Goal: Transaction & Acquisition: Purchase product/service

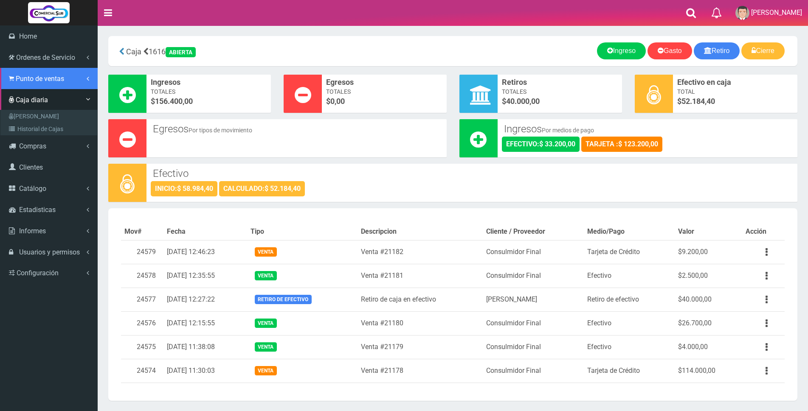
click at [17, 82] on span "Punto de ventas" at bounding box center [40, 79] width 48 height 8
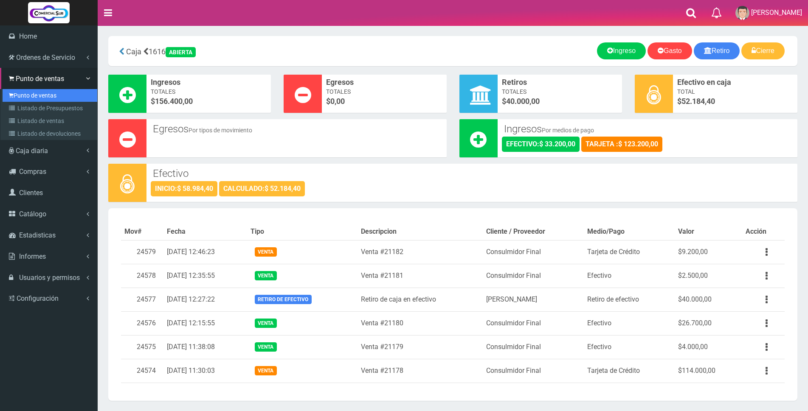
click at [23, 95] on link "Punto de ventas" at bounding box center [50, 95] width 95 height 13
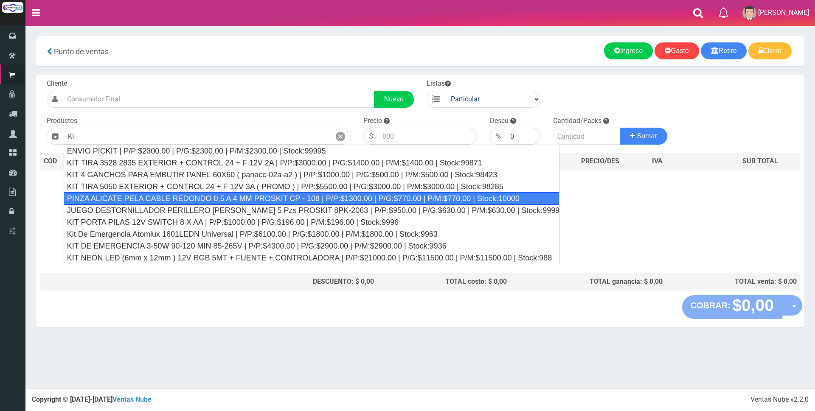
type input "K"
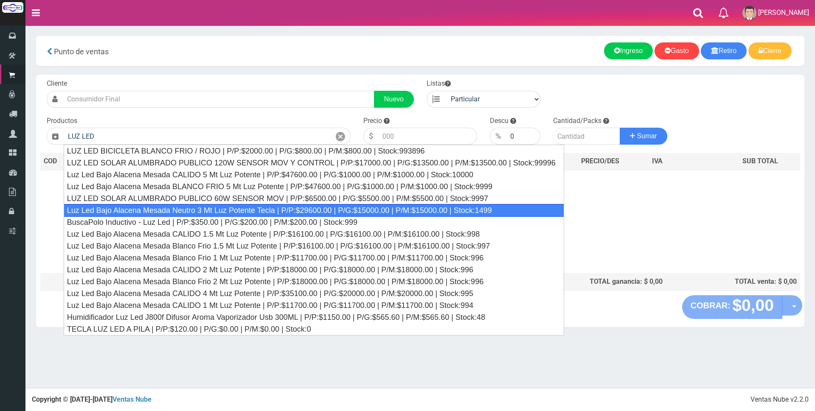
click at [346, 210] on div "Luz Led Bajo Alacena Mesada Neutro 3 Mt Luz Potente Tecla | P/P:$29600.00 | P/G…" at bounding box center [314, 210] width 501 height 13
type input "Luz Led Bajo Alacena Mesada Neutro 3 Mt Luz Potente Tecla | P/P:$29600.00 | P/G…"
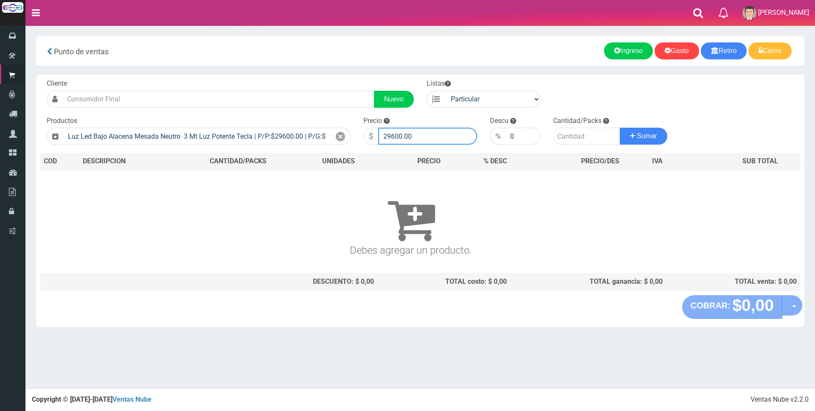
click at [431, 133] on input "29600.00" at bounding box center [427, 136] width 99 height 17
type input "2"
type input "27000"
click at [572, 138] on input "number" at bounding box center [586, 136] width 67 height 17
type input "1"
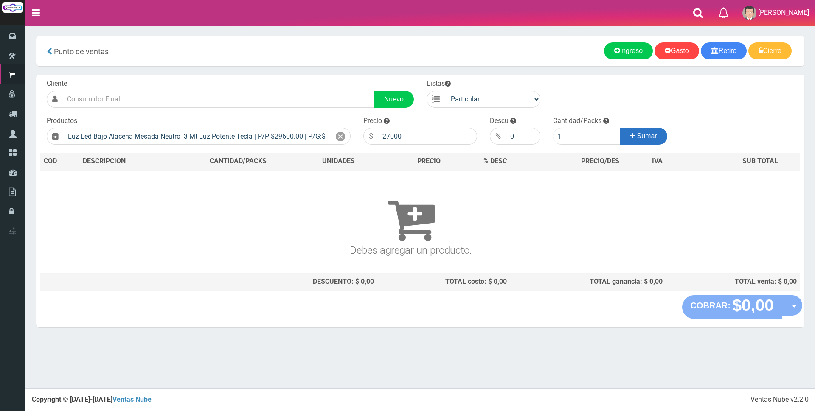
click at [658, 135] on button "Sumar" at bounding box center [644, 136] width 48 height 17
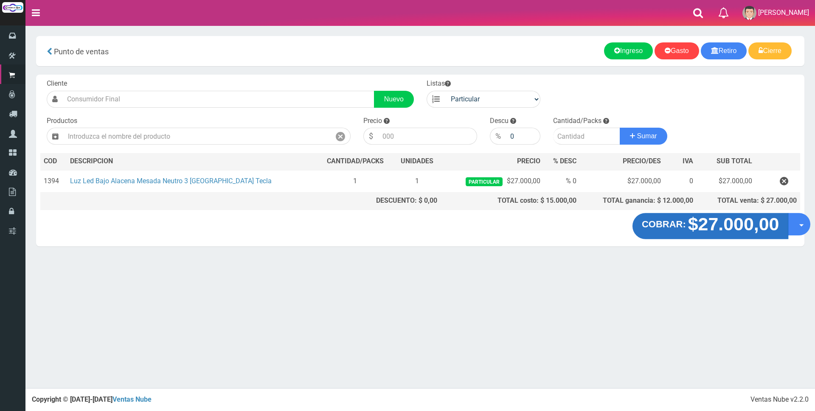
click at [722, 229] on strong "$27.000,00" at bounding box center [733, 224] width 91 height 20
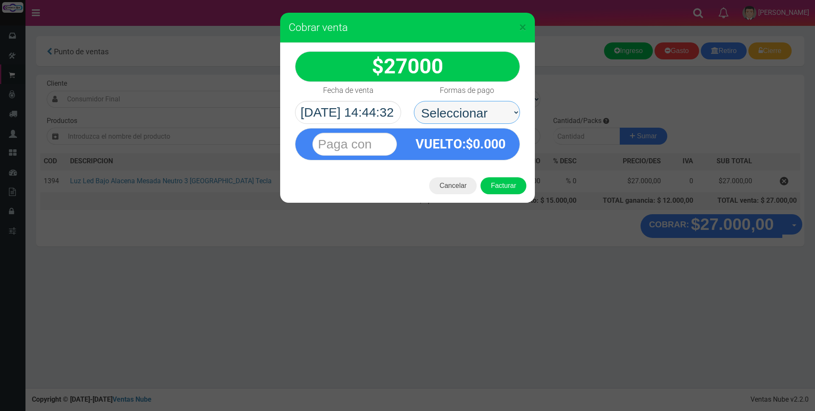
click at [505, 111] on select "Seleccionar Efectivo Tarjeta de Crédito Depósito Débito" at bounding box center [467, 112] width 106 height 23
select select "Efectivo"
click at [414, 101] on select "Seleccionar Efectivo Tarjeta de Crédito Depósito Débito" at bounding box center [467, 112] width 106 height 23
click at [383, 144] on input "text" at bounding box center [354, 144] width 84 height 23
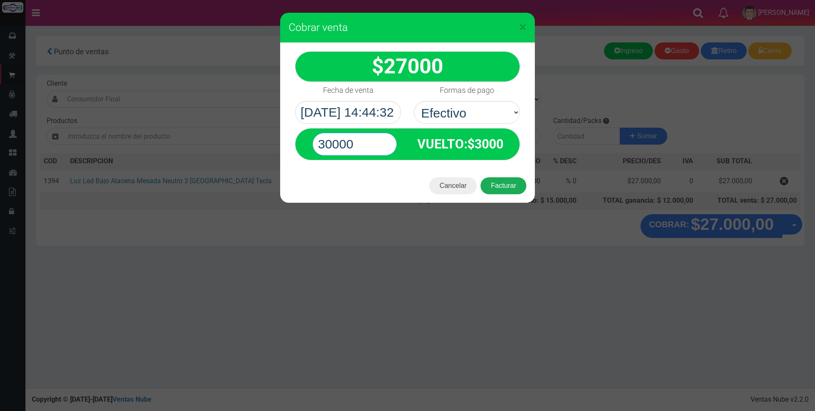
type input "30000"
click at [508, 184] on button "Facturar" at bounding box center [504, 185] width 46 height 17
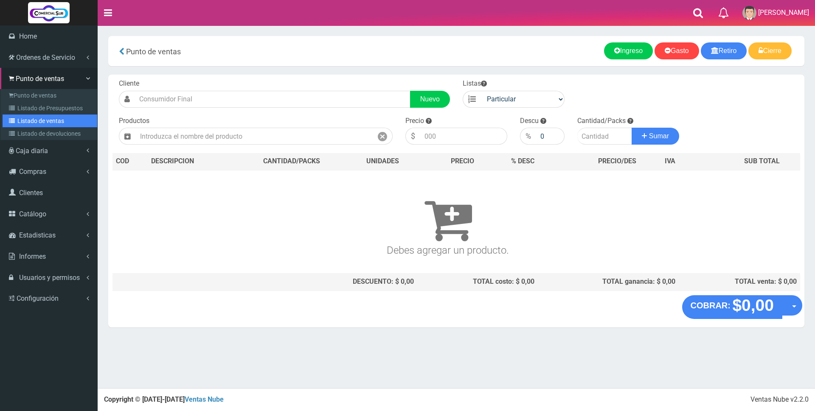
click at [31, 118] on link "Listado de ventas" at bounding box center [50, 121] width 95 height 13
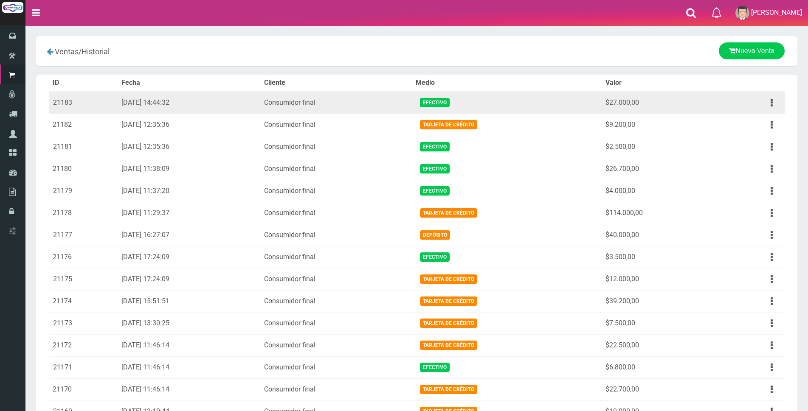
click at [777, 96] on div "Ver Eliminar" at bounding box center [771, 103] width 19 height 15
click at [772, 103] on icon "button" at bounding box center [772, 103] width 2 height 15
click at [772, 103] on button "button" at bounding box center [771, 103] width 19 height 15
click at [767, 104] on button "button" at bounding box center [771, 103] width 19 height 15
click at [762, 121] on link "Ver" at bounding box center [747, 123] width 67 height 19
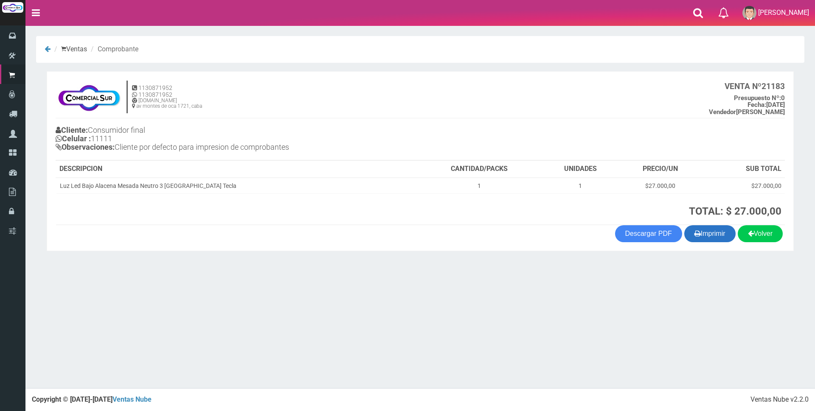
click at [710, 236] on button "Imprimir" at bounding box center [709, 233] width 51 height 17
